Goal: Find specific page/section: Find specific page/section

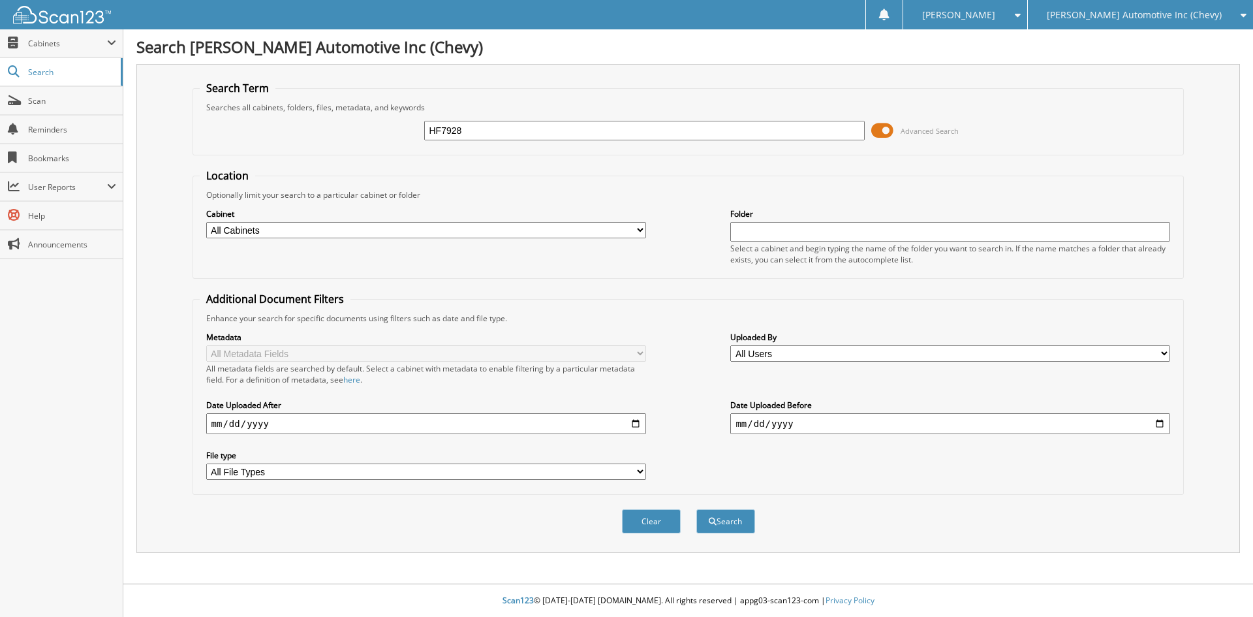
type input "HF7928"
click at [697, 509] on button "Search" at bounding box center [726, 521] width 59 height 24
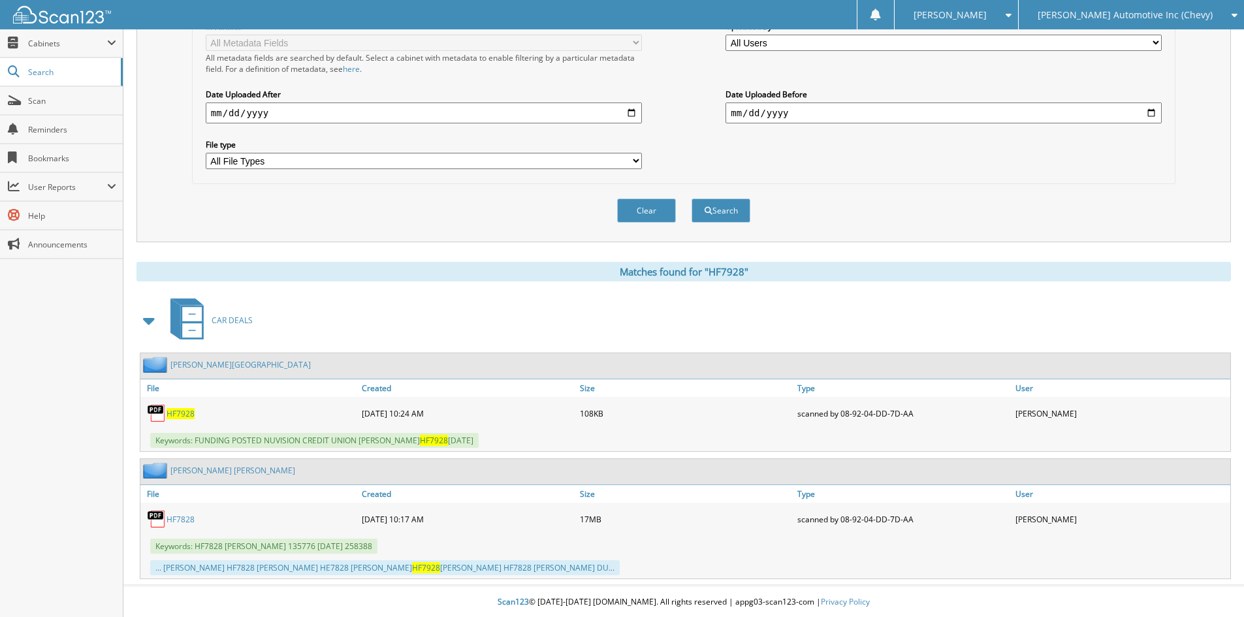
scroll to position [313, 0]
click at [181, 413] on span "HF7928" at bounding box center [180, 412] width 28 height 11
click at [174, 516] on link "HF7828" at bounding box center [180, 517] width 28 height 11
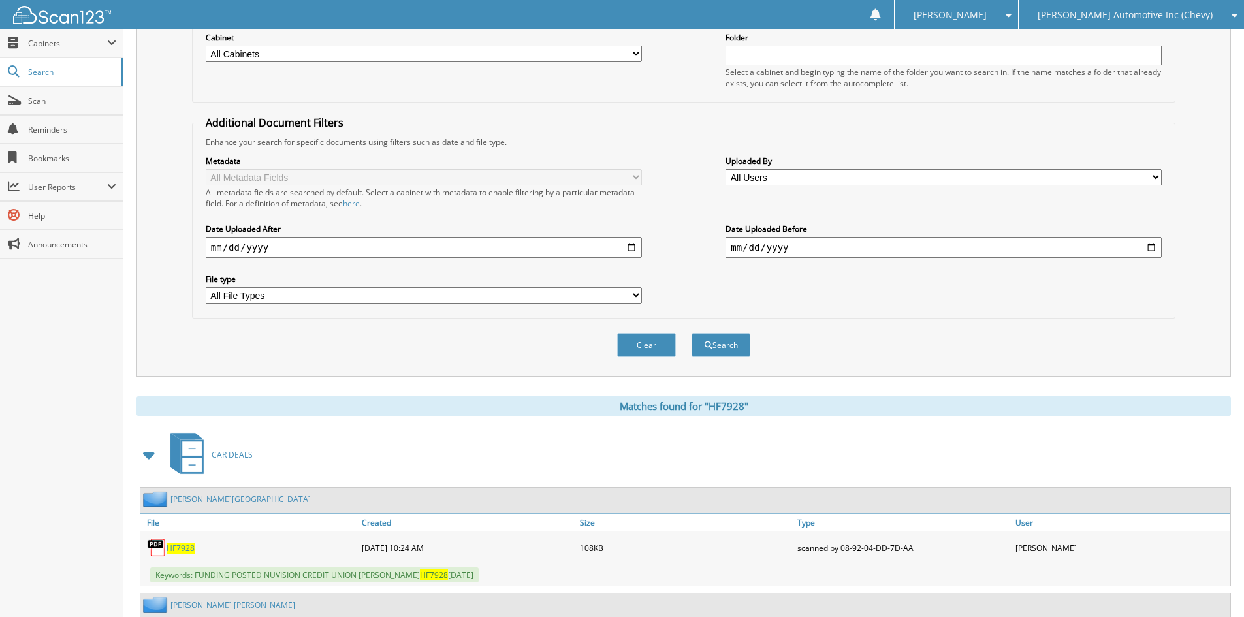
scroll to position [0, 0]
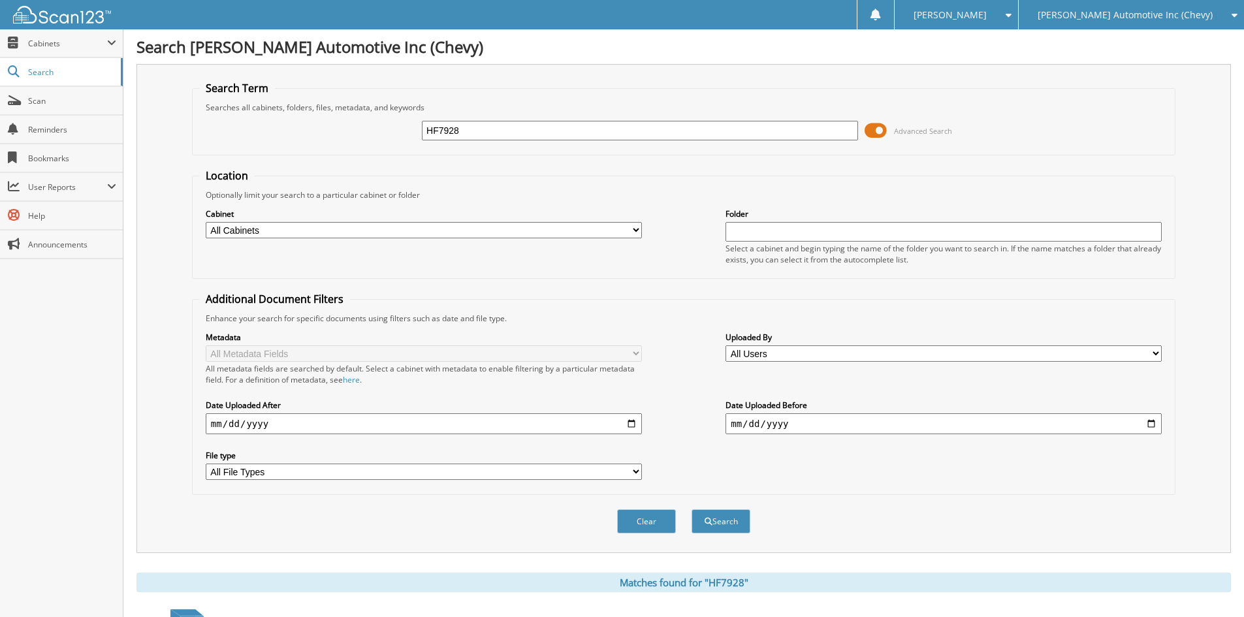
drag, startPoint x: 495, startPoint y: 134, endPoint x: 374, endPoint y: 133, distance: 121.4
click at [374, 133] on div "HF7928 Advanced Search" at bounding box center [683, 130] width 969 height 35
type input "OWENS"
click at [691, 509] on button "Search" at bounding box center [720, 521] width 59 height 24
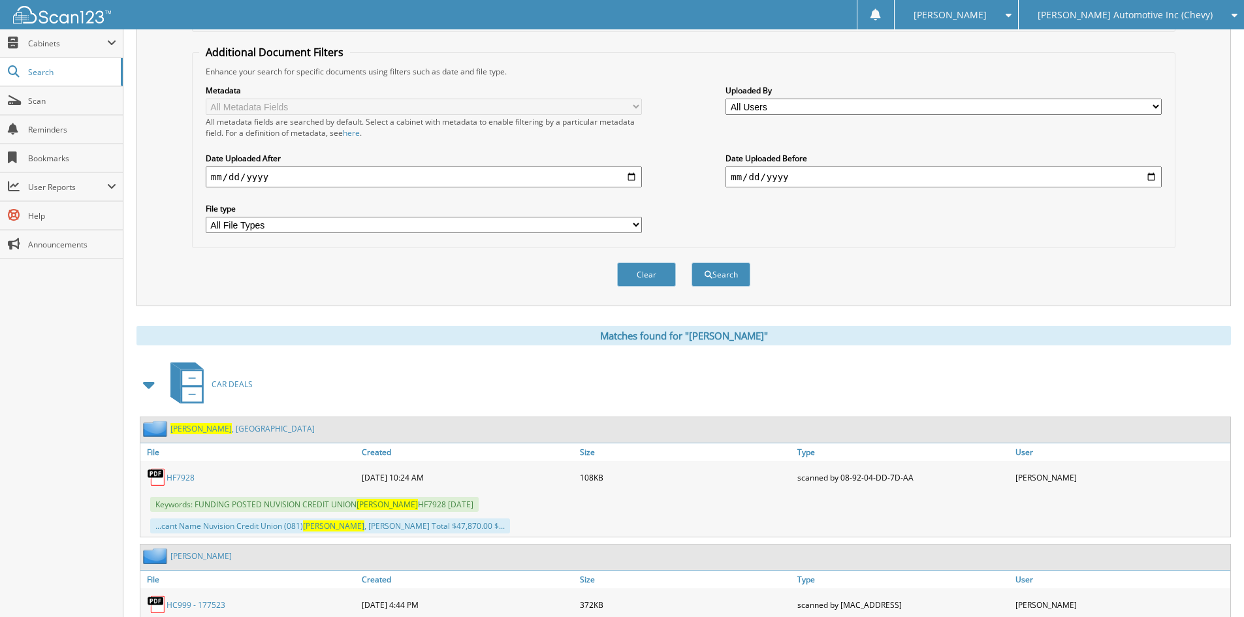
scroll to position [261, 0]
